Goal: Task Accomplishment & Management: Use online tool/utility

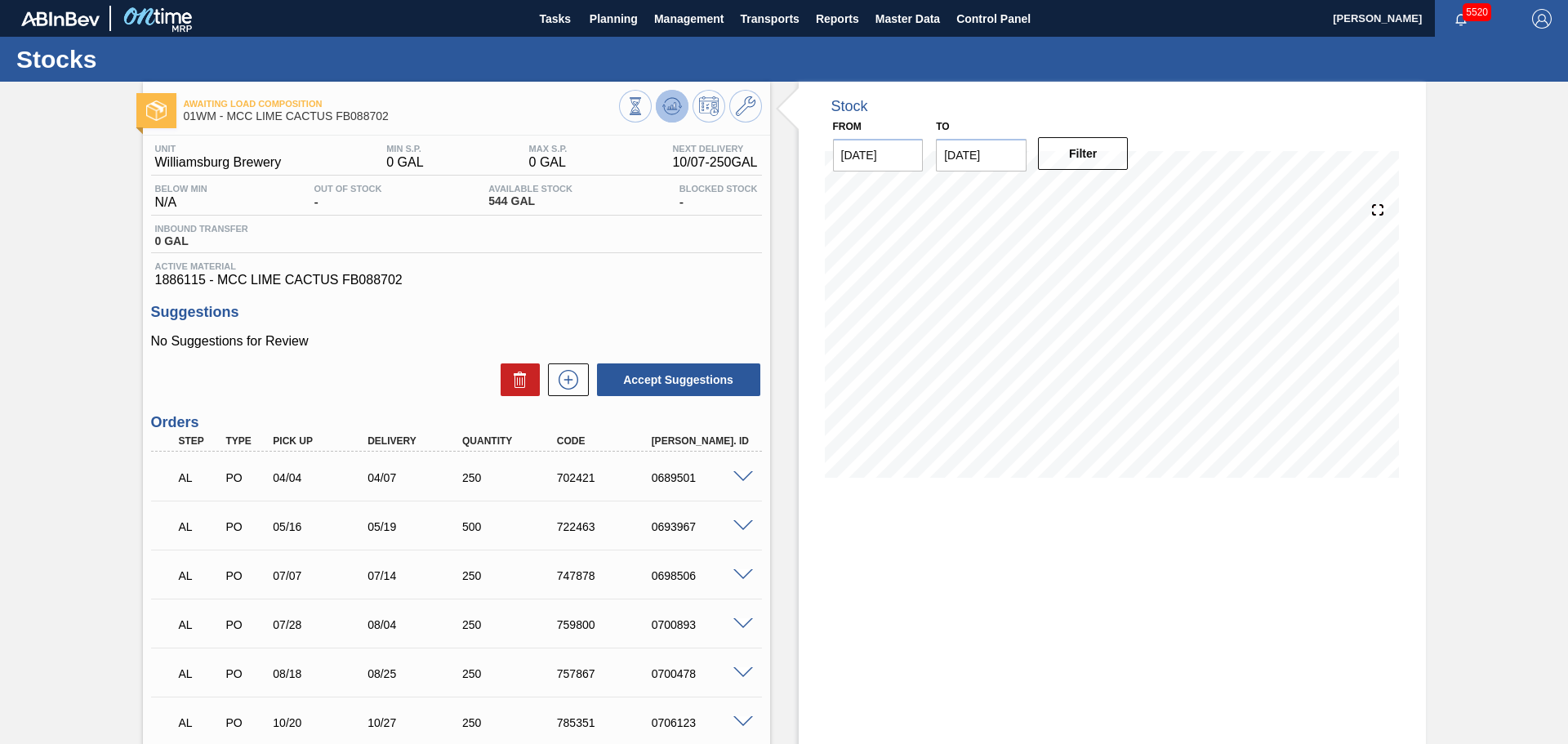
click at [675, 111] on icon at bounding box center [671, 105] width 20 height 20
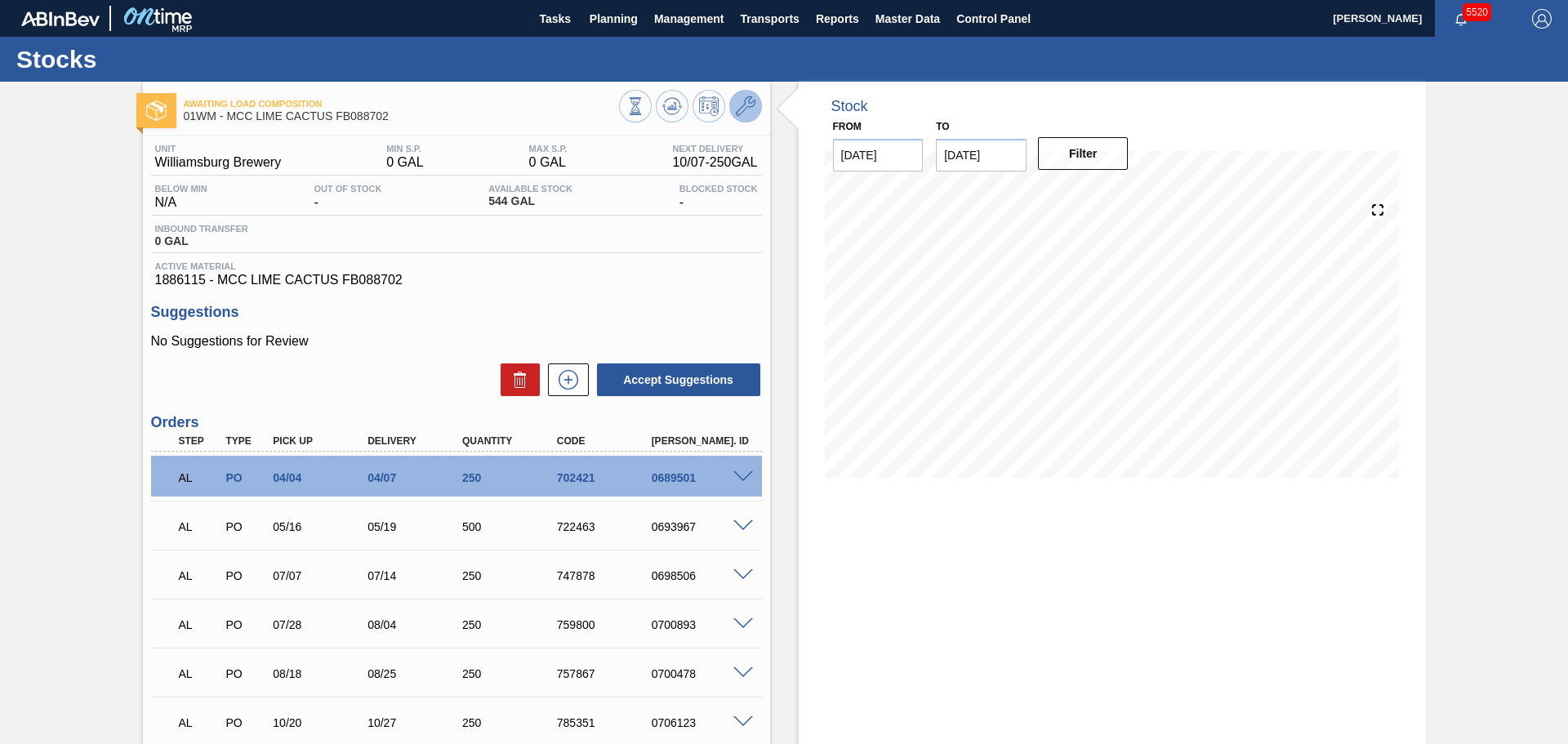
click at [739, 107] on icon at bounding box center [745, 105] width 20 height 20
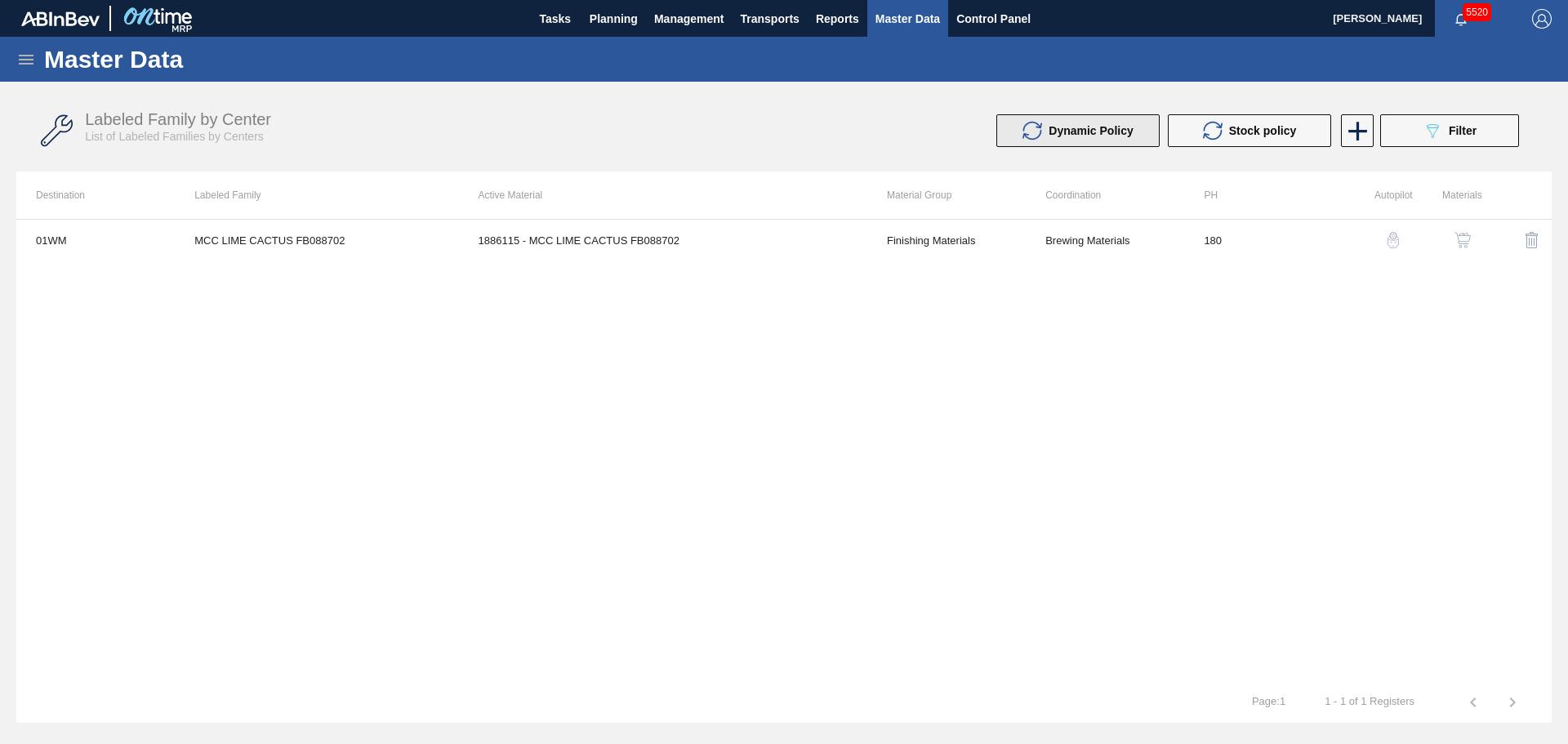
click at [1054, 123] on div "Dynamic Policy" at bounding box center [1078, 130] width 111 height 20
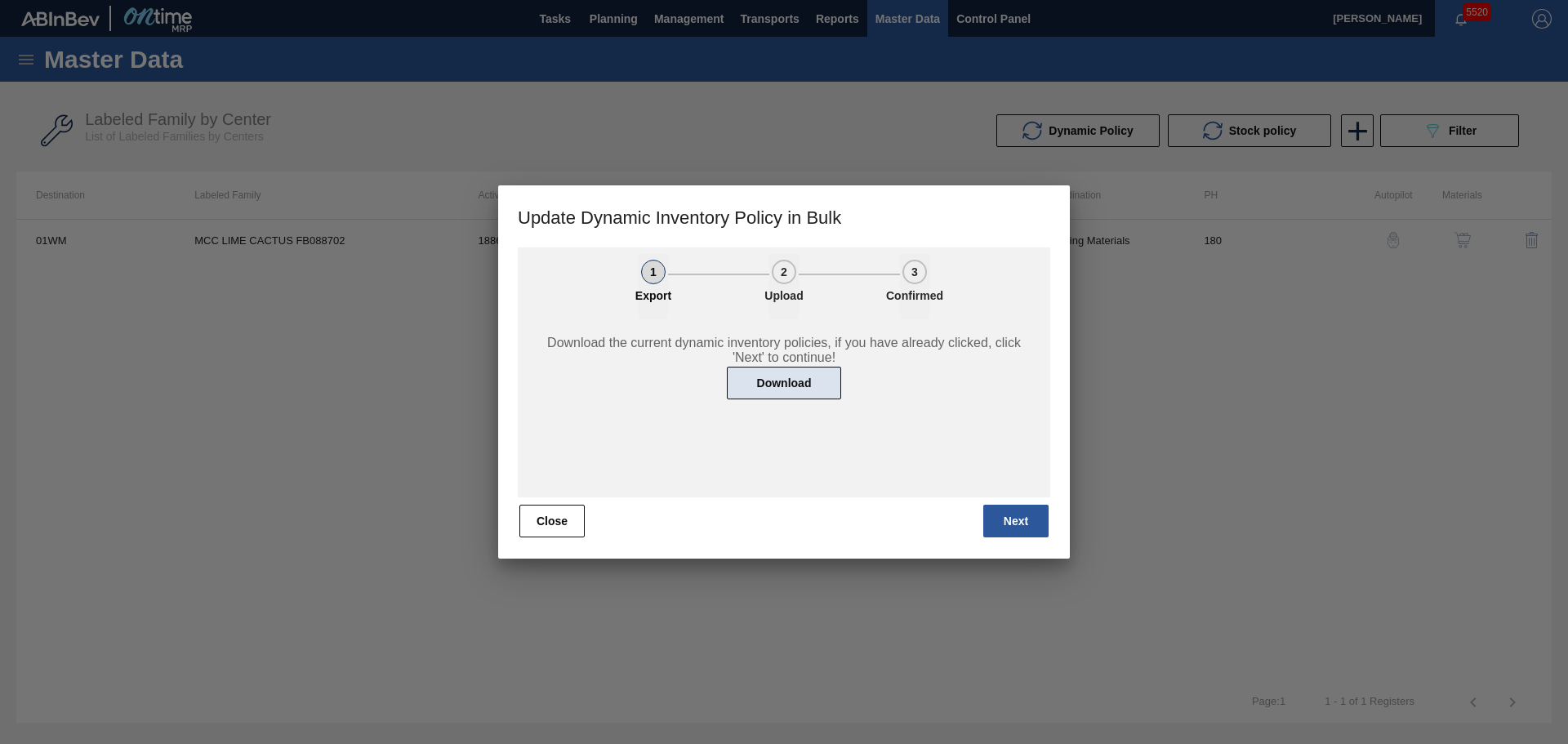
click at [798, 396] on button "Download" at bounding box center [784, 383] width 114 height 33
click at [550, 517] on button "Close" at bounding box center [552, 521] width 65 height 33
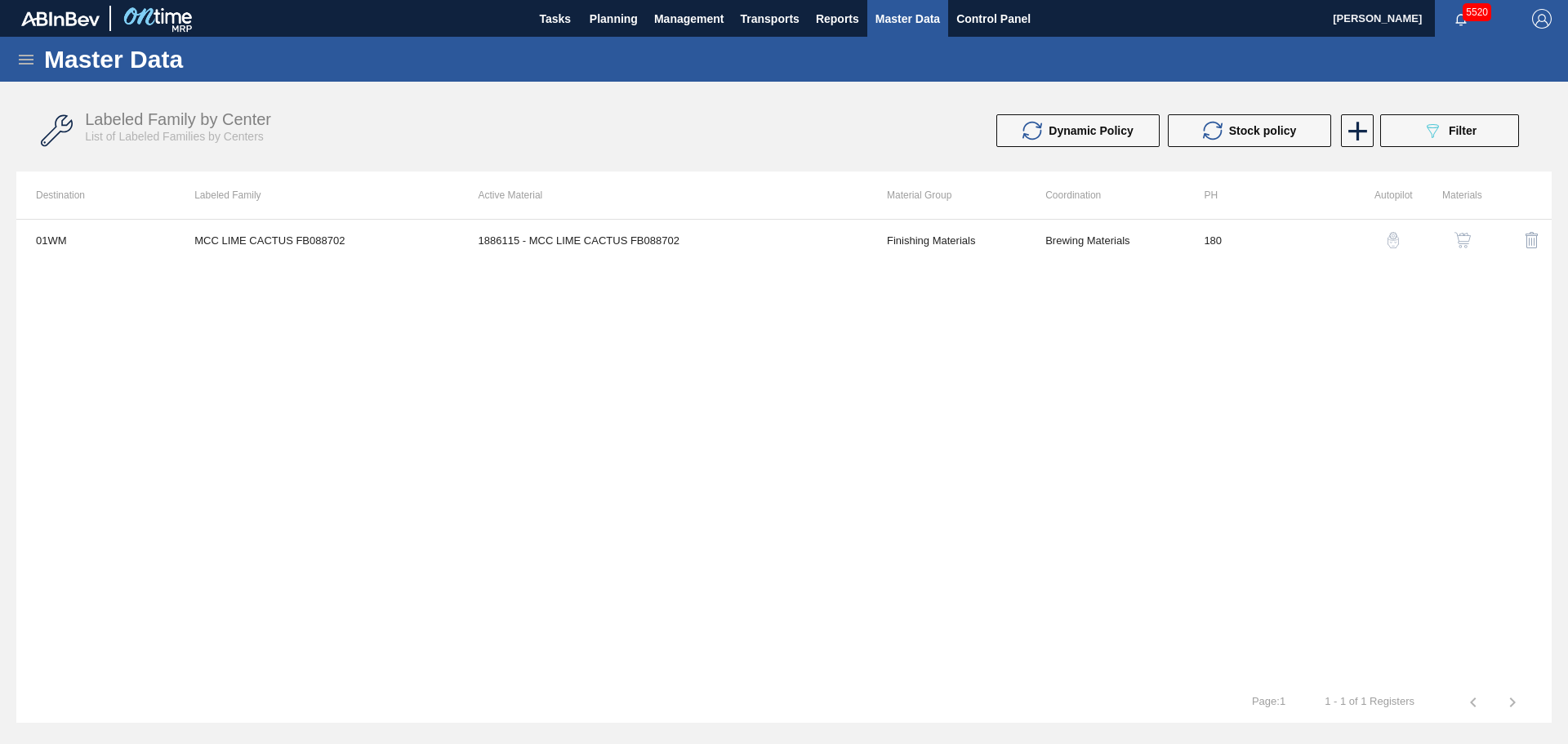
click at [679, 564] on div "01WM MCC LIME CACTUS FB088702 1886115 - MCC LIME CACTUS FB088702 Finishing Mate…" at bounding box center [784, 450] width 1535 height 463
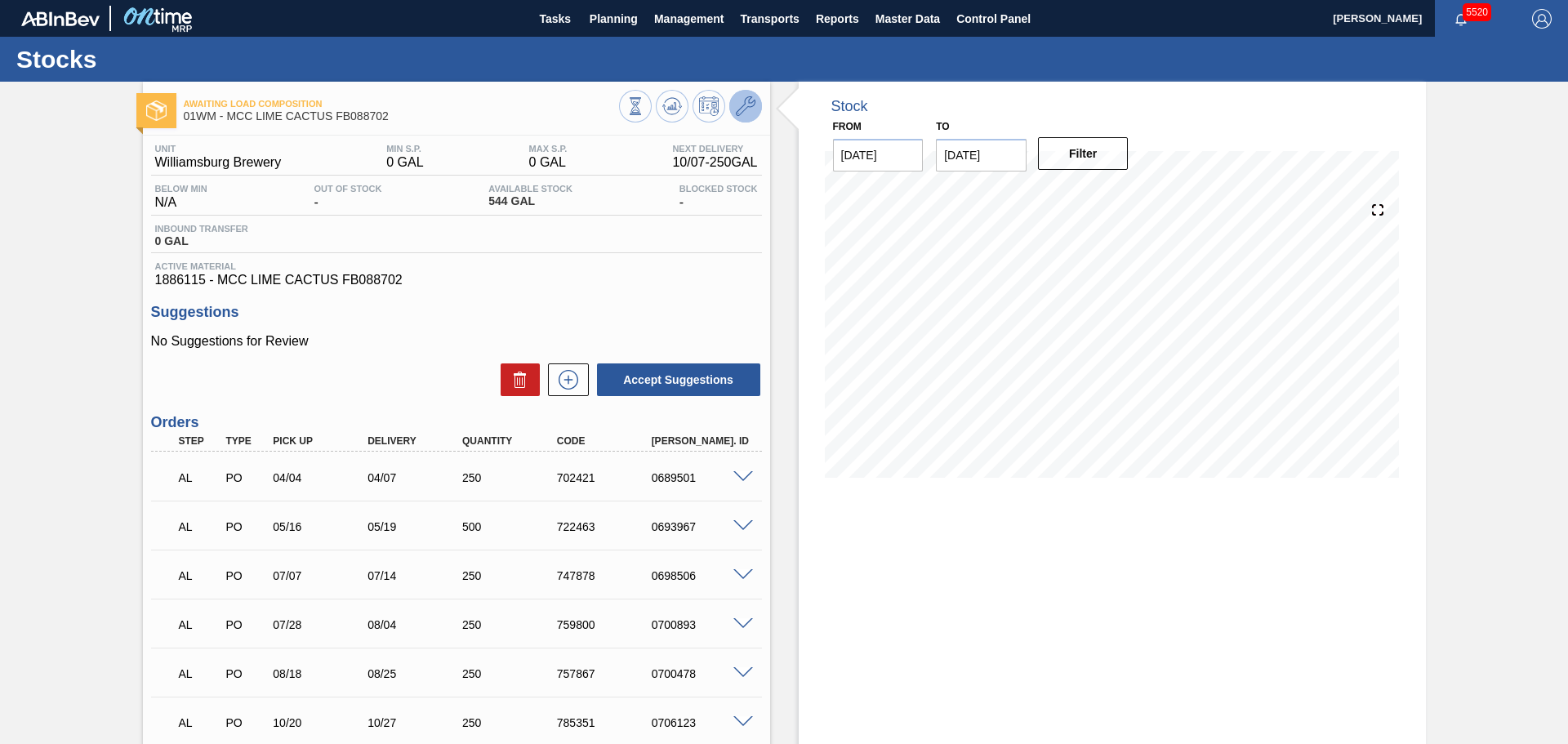
click at [750, 103] on icon at bounding box center [745, 105] width 20 height 20
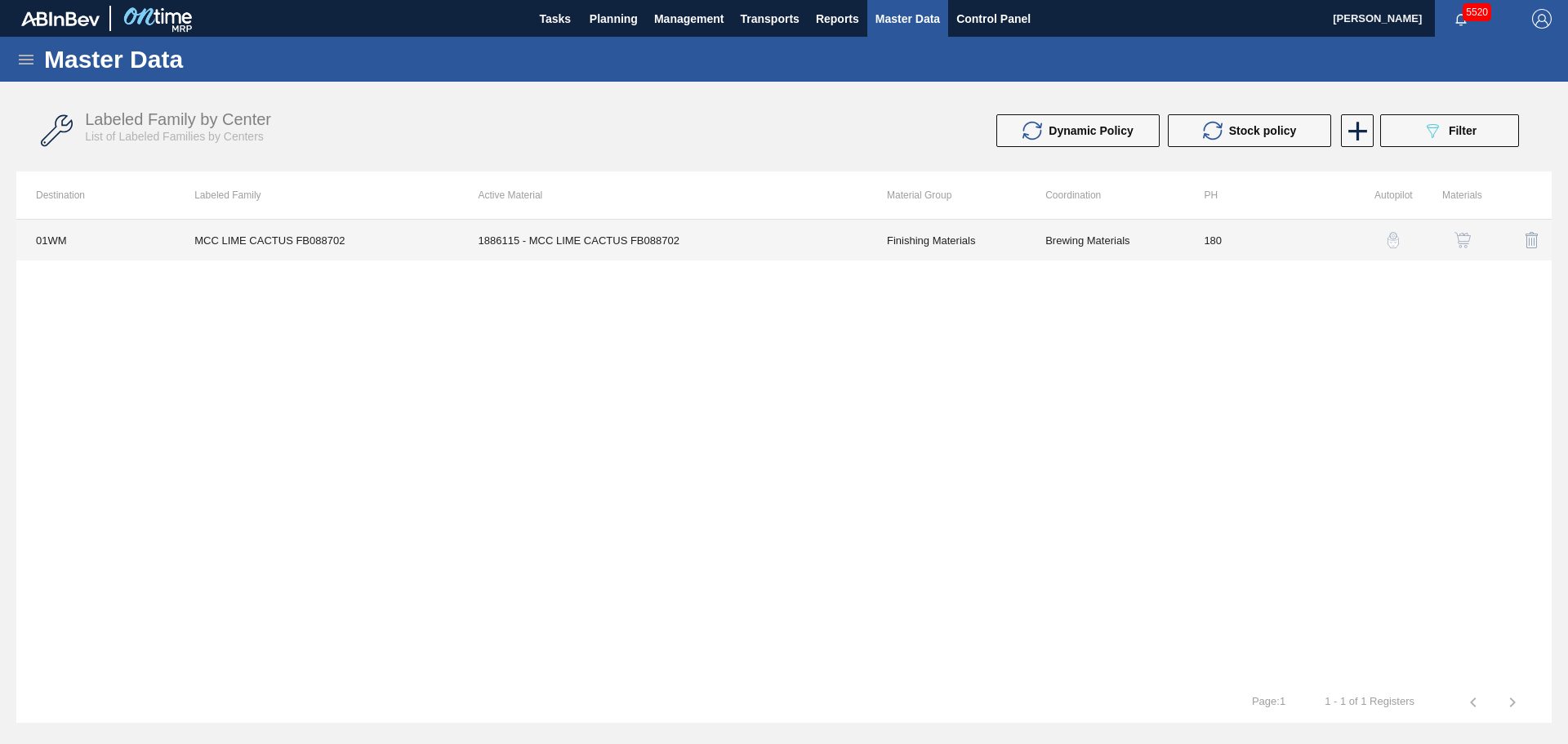
click at [637, 231] on td "1886115 - MCC LIME CACTUS FB088702" at bounding box center [663, 240] width 408 height 41
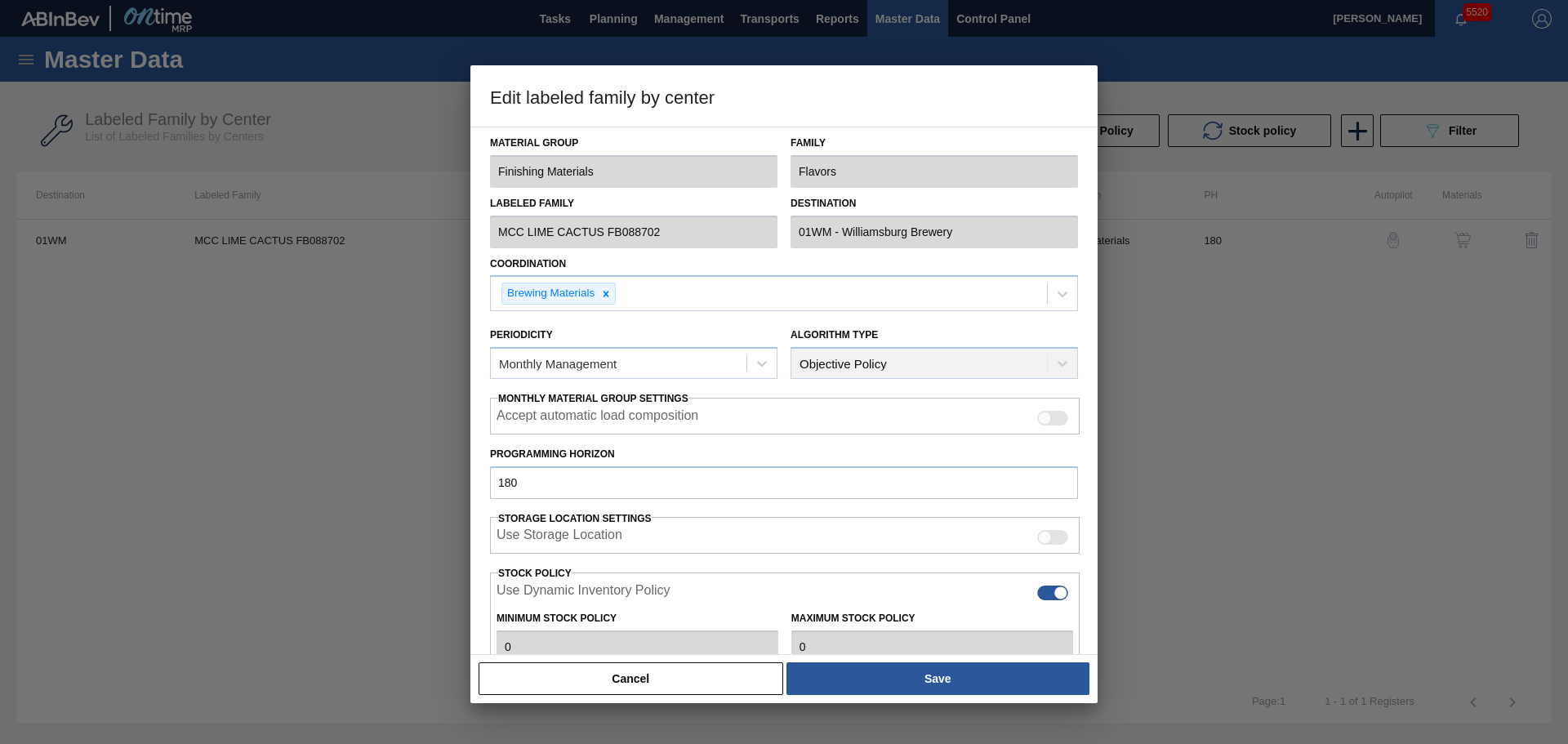
type input "Finishing Materials"
type input "Flavors"
type input "MCC LIME CACTUS FB088702"
type input "01WM - Williamsburg Brewery"
type input "180"
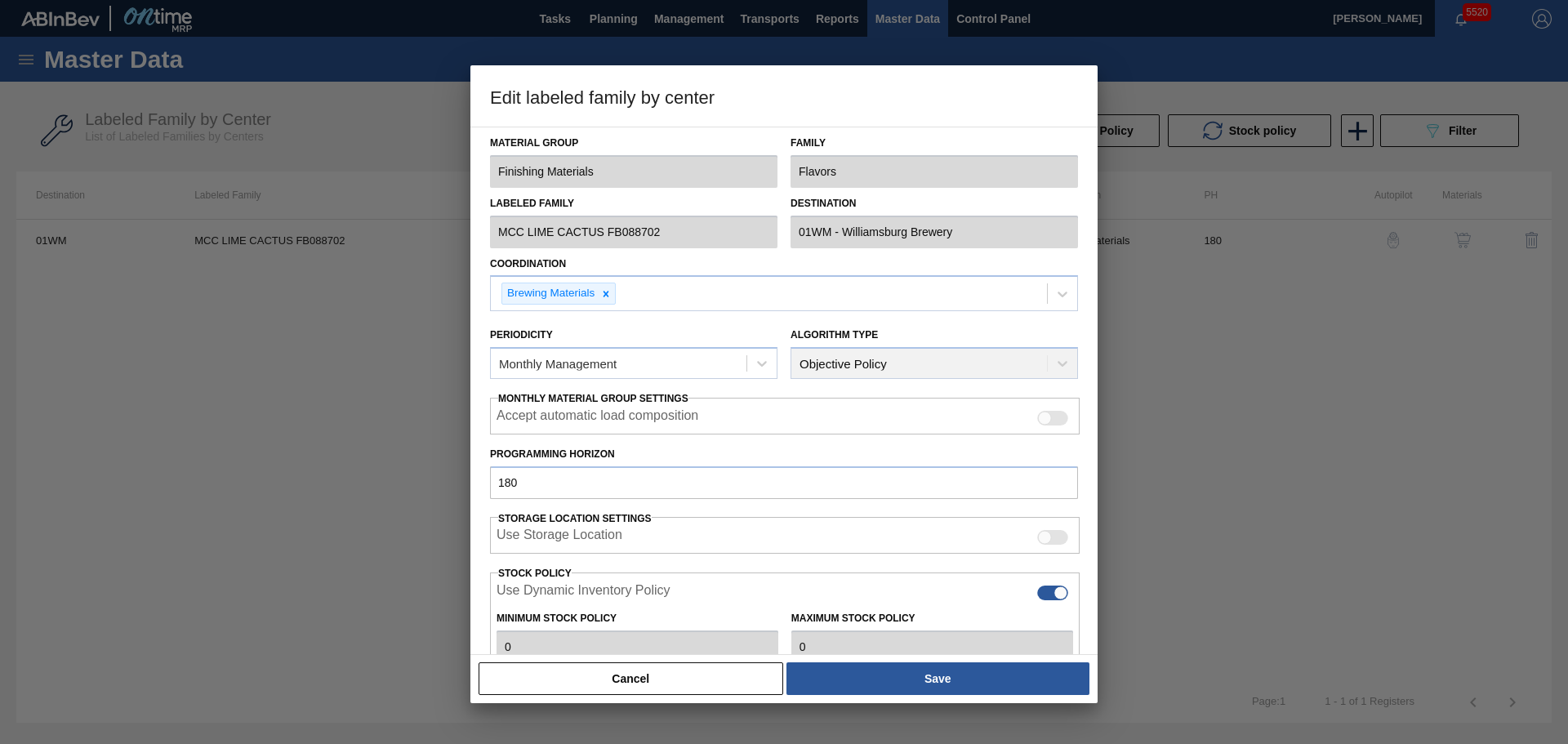
type input "0"
type input "100"
type input "0"
checkbox input "true"
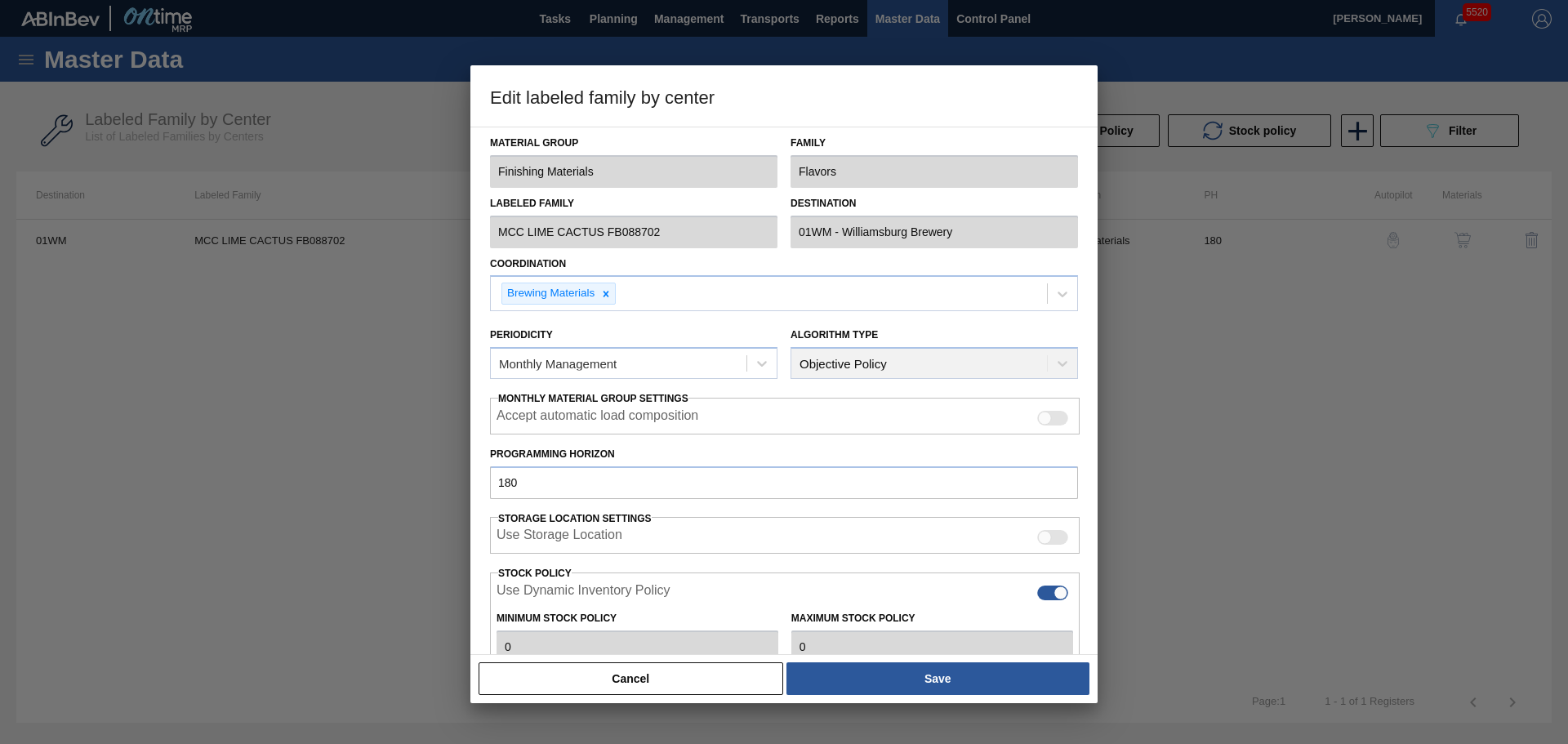
checkbox input "true"
type input "0"
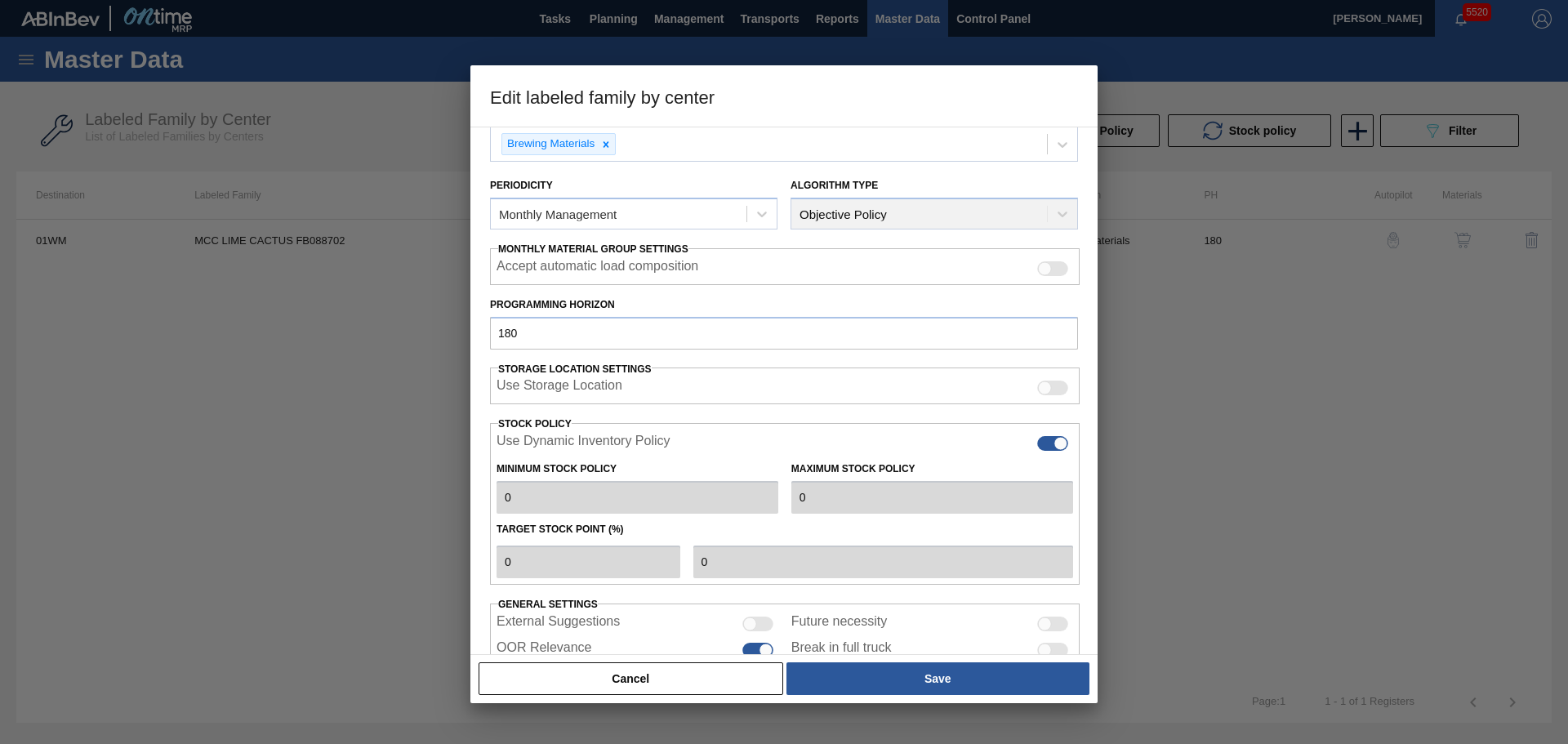
scroll to position [163, 0]
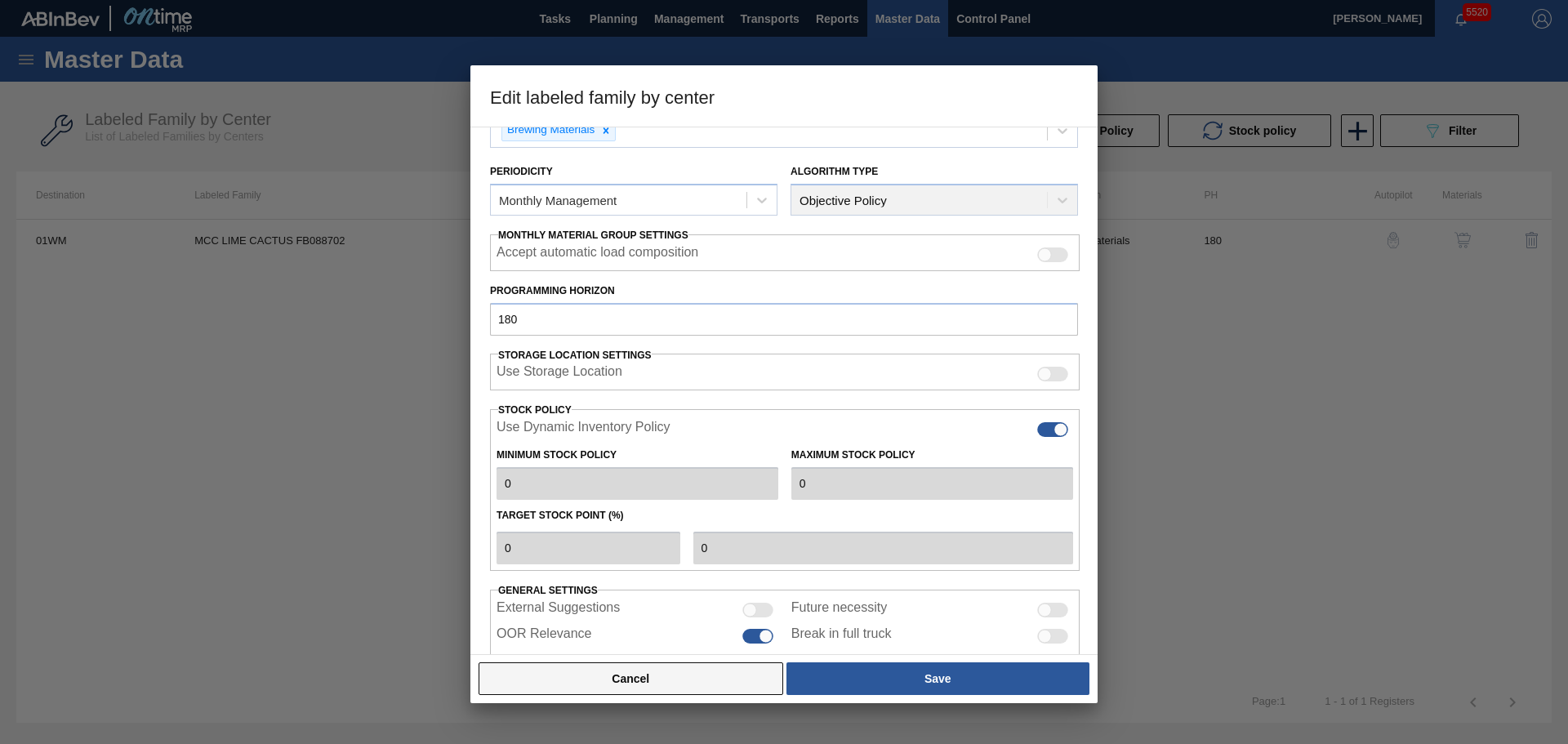
click at [657, 681] on button "Cancel" at bounding box center [631, 678] width 304 height 33
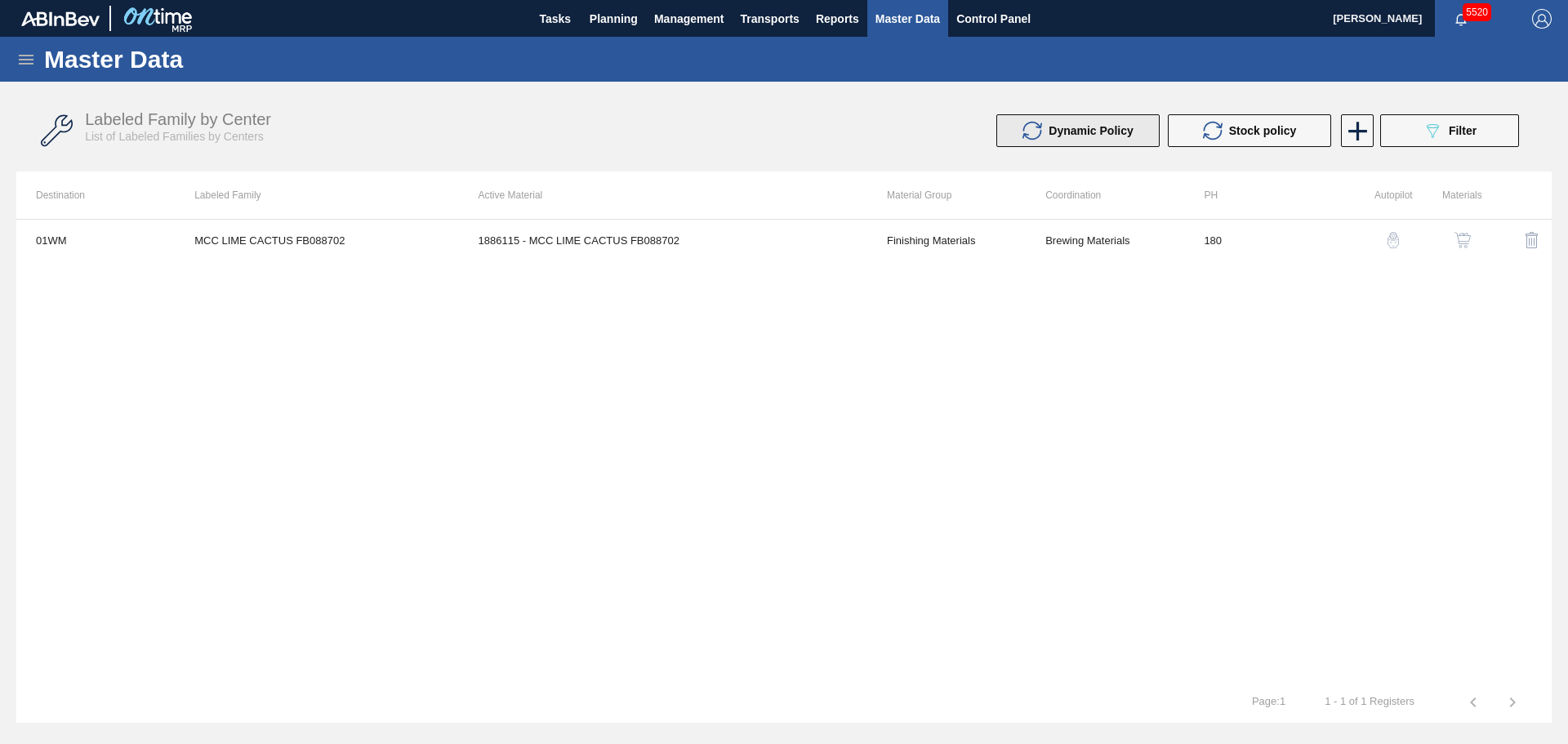
click at [1102, 131] on span "Dynamic Policy" at bounding box center [1091, 131] width 85 height 13
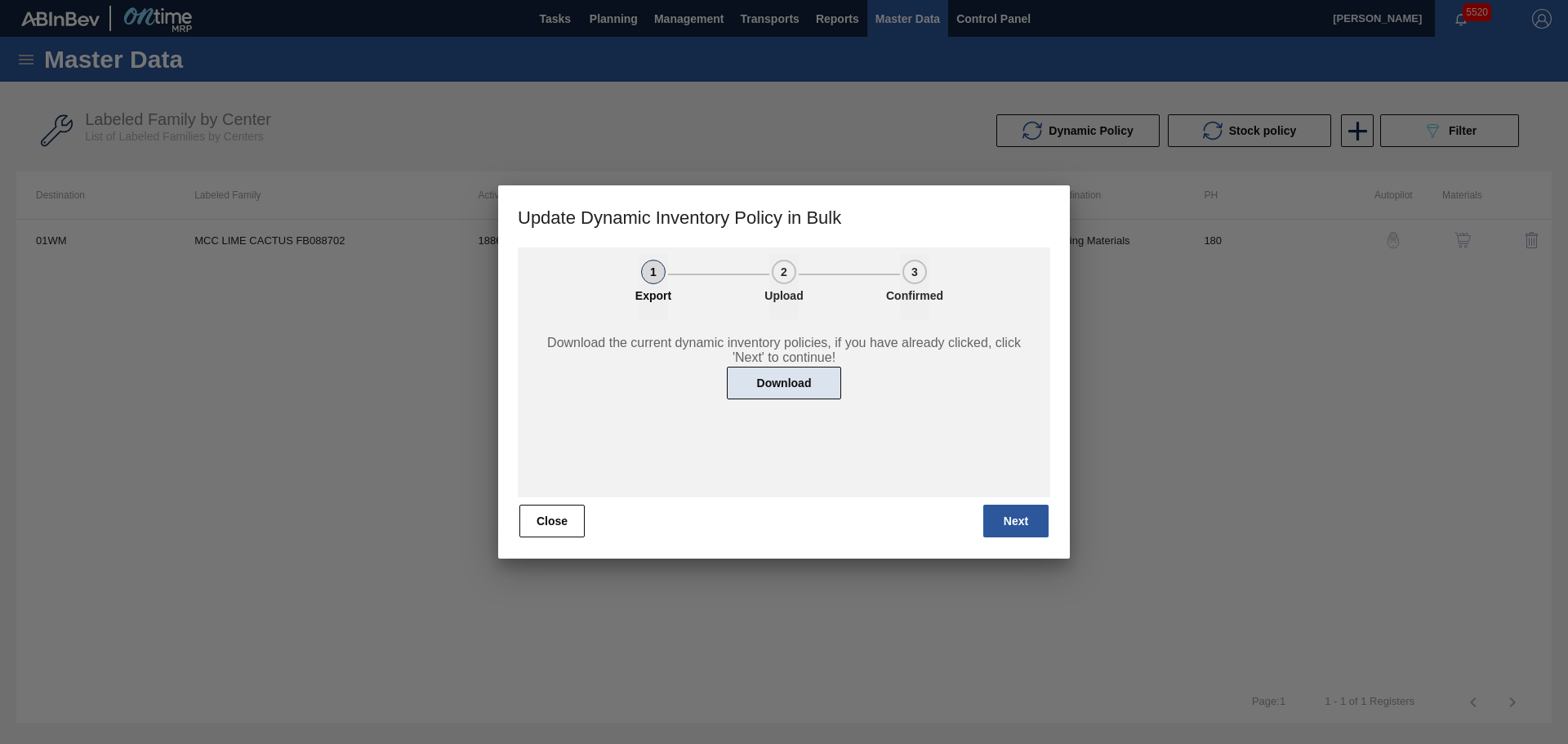
click at [796, 383] on button "Download" at bounding box center [784, 383] width 114 height 33
click at [564, 514] on button "Close" at bounding box center [552, 521] width 65 height 33
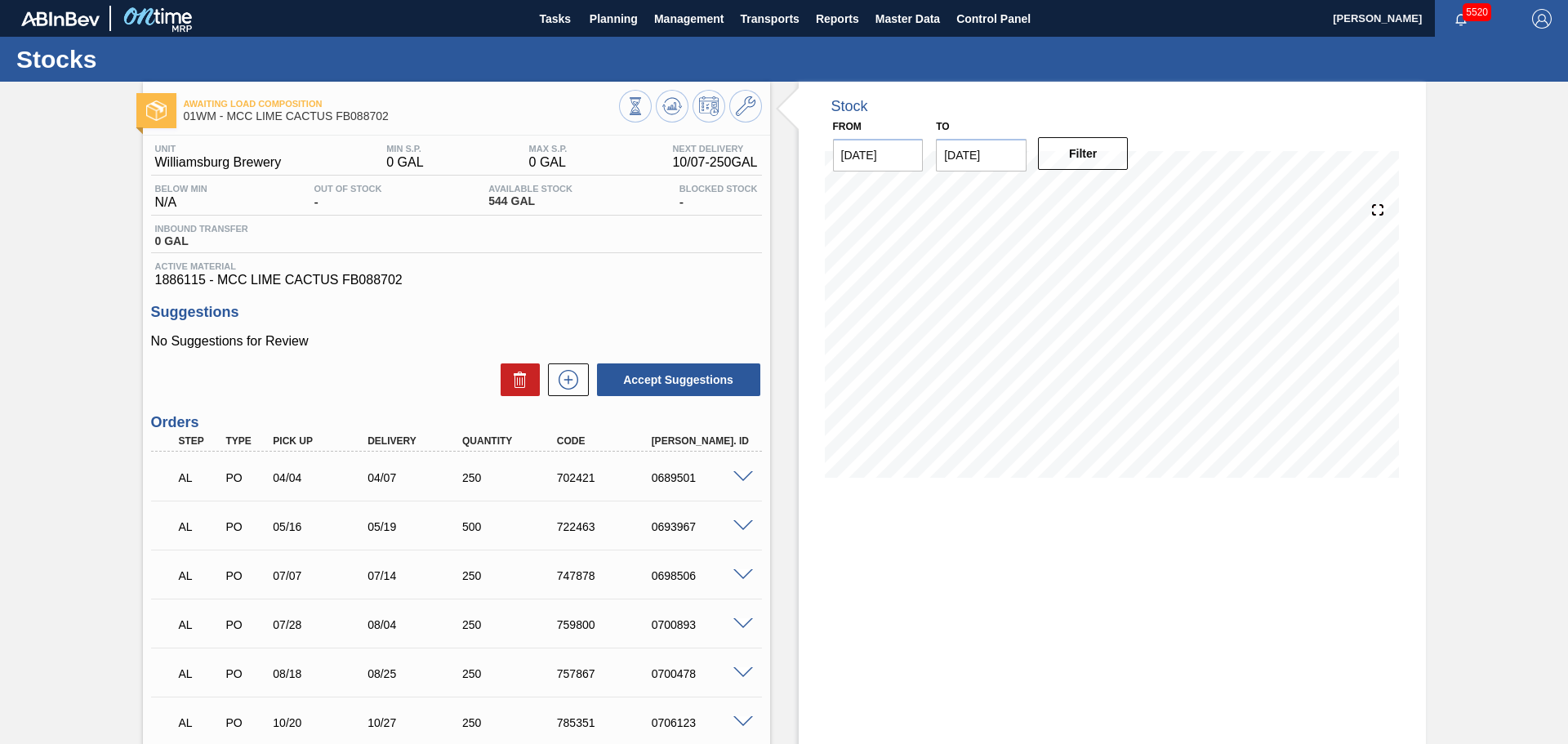
click at [1008, 148] on input "[DATE]" at bounding box center [981, 155] width 91 height 33
click at [1117, 190] on button "Next Month" at bounding box center [1119, 194] width 11 height 11
click at [950, 195] on button "Previous Month" at bounding box center [951, 194] width 11 height 11
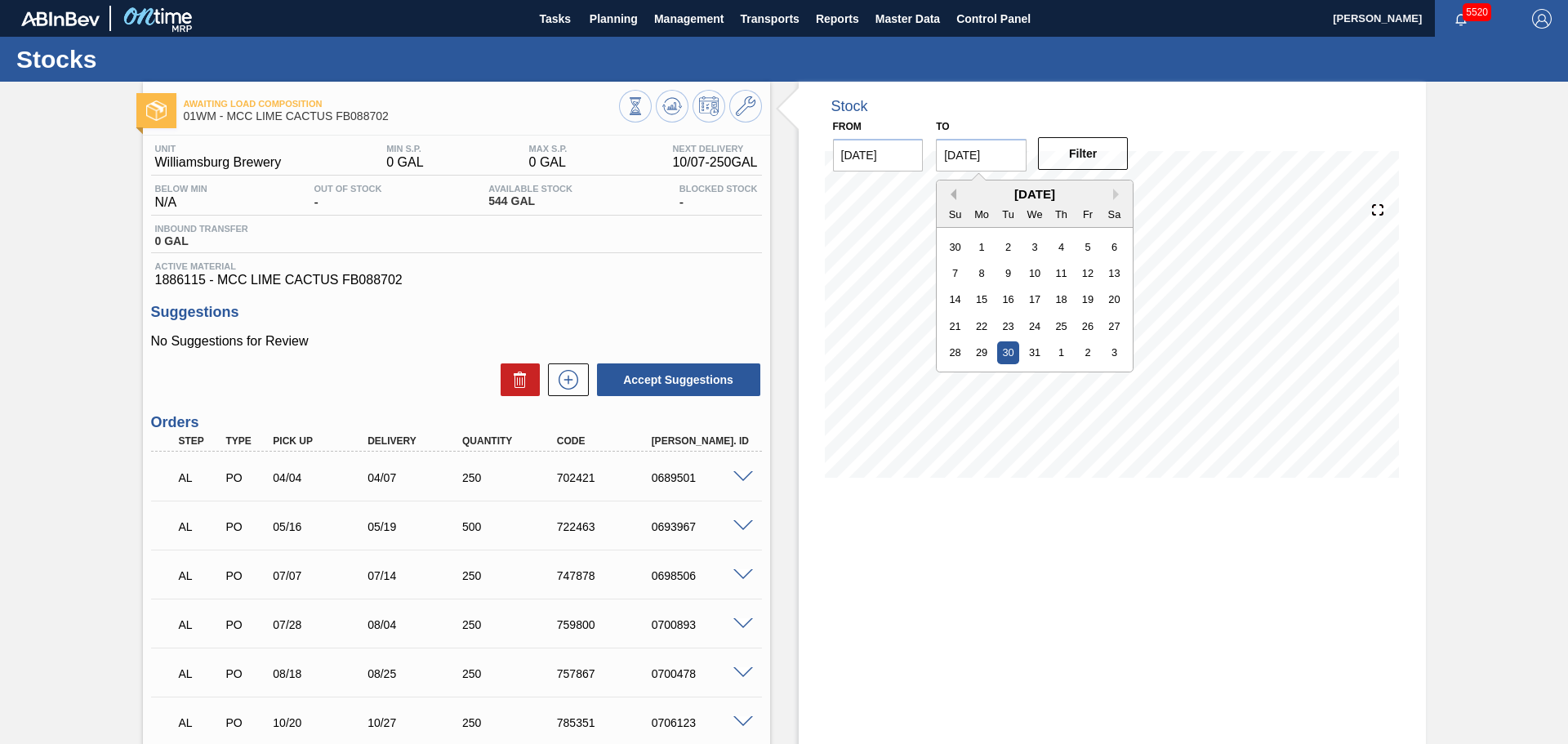
click at [954, 198] on button "Previous Month" at bounding box center [951, 194] width 11 height 11
click at [1052, 376] on div "4" at bounding box center [1062, 379] width 22 height 22
type input "[DATE]"
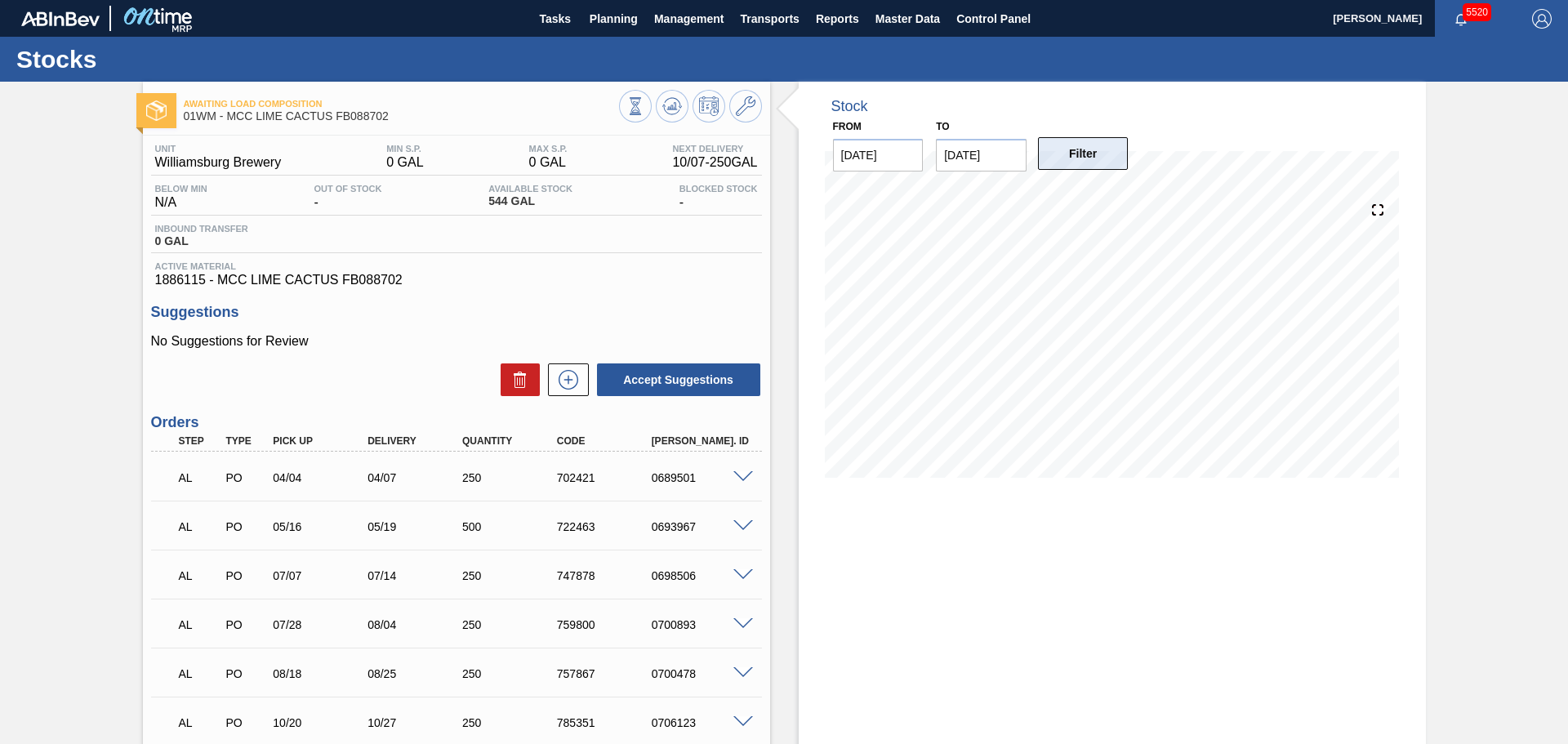
click at [1095, 166] on button "Filter" at bounding box center [1083, 153] width 91 height 33
